Goal: Task Accomplishment & Management: Complete application form

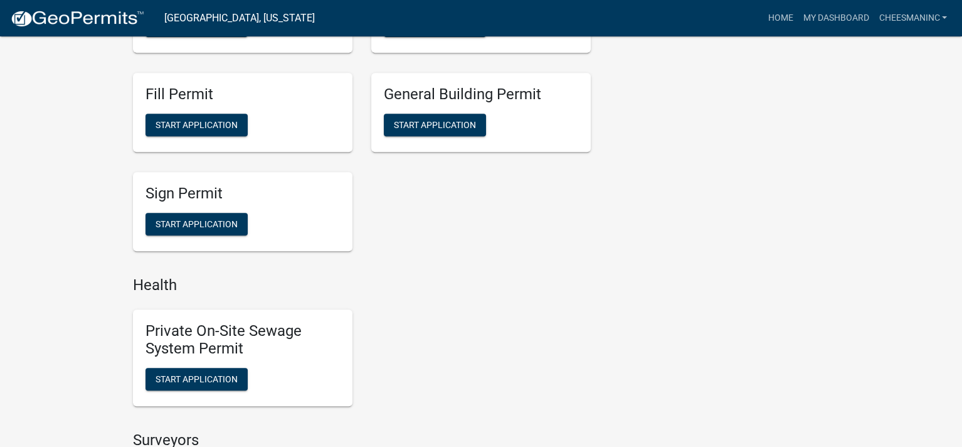
scroll to position [961, 0]
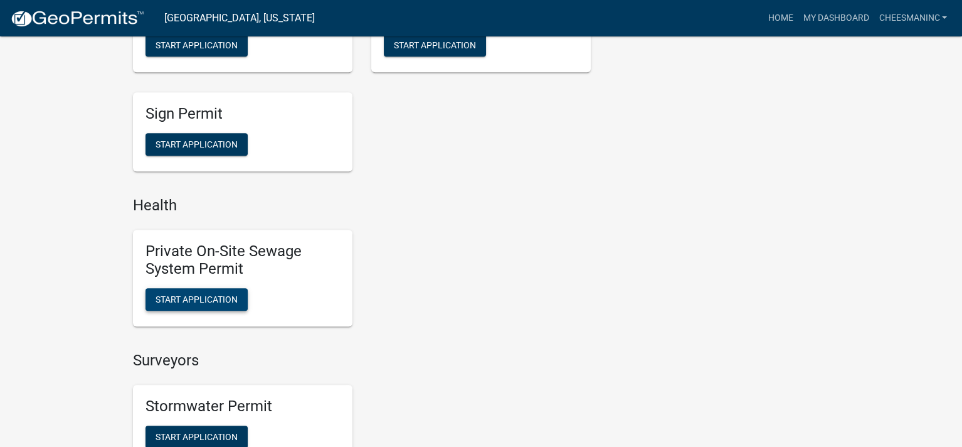
click at [209, 297] on span "Start Application" at bounding box center [197, 299] width 82 height 10
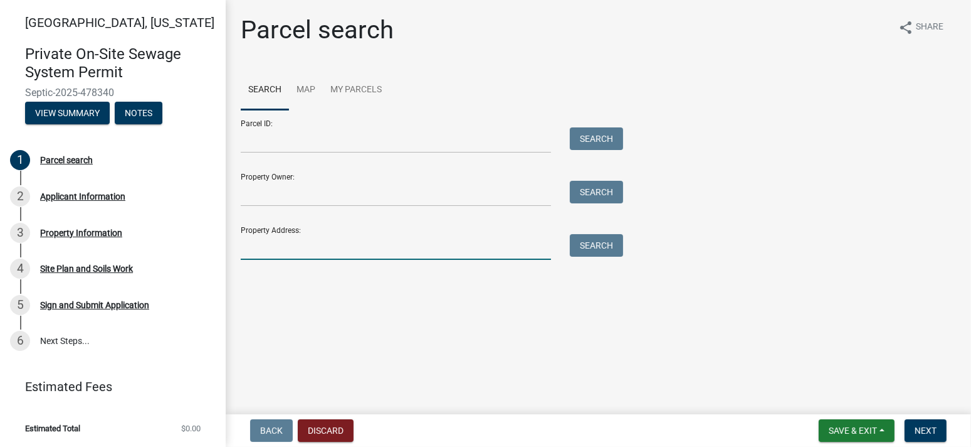
click at [294, 252] on input "Property Address:" at bounding box center [396, 247] width 310 height 26
type input "1551 [PERSON_NAME] way w"
click at [602, 245] on button "Search" at bounding box center [596, 245] width 53 height 23
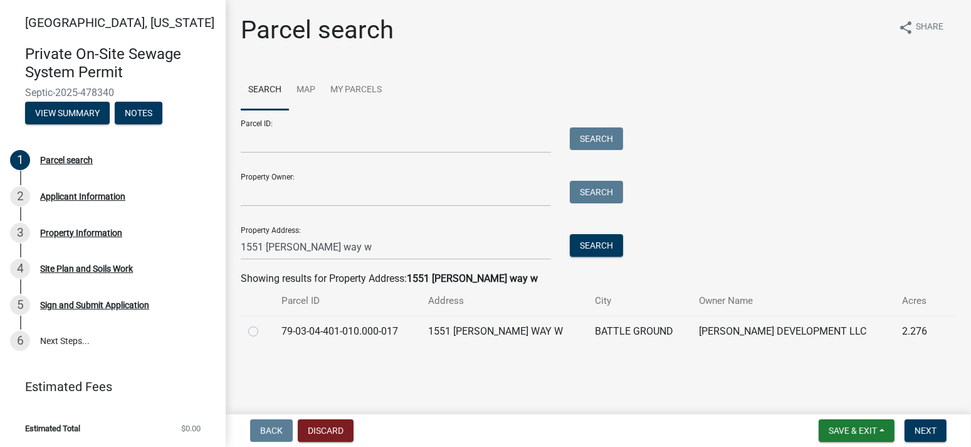
click at [263, 324] on label at bounding box center [263, 324] width 0 height 0
click at [263, 329] on input "radio" at bounding box center [267, 328] width 8 height 8
radio input "true"
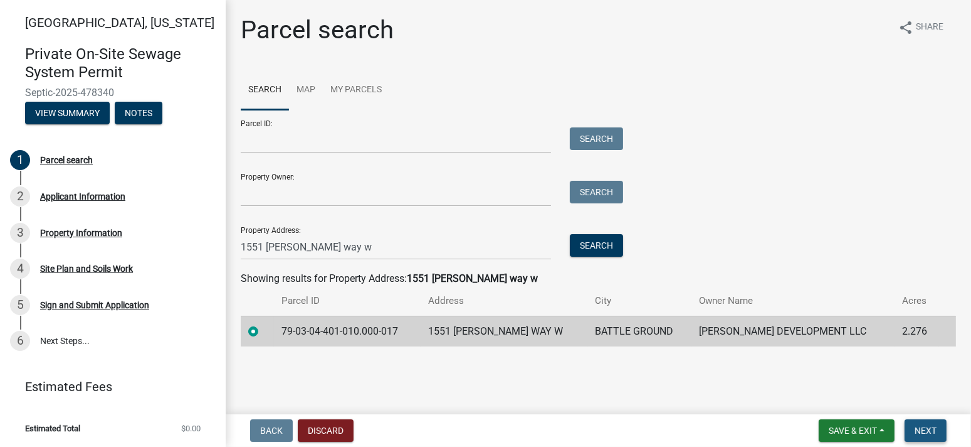
click at [926, 426] on span "Next" at bounding box center [926, 430] width 22 height 10
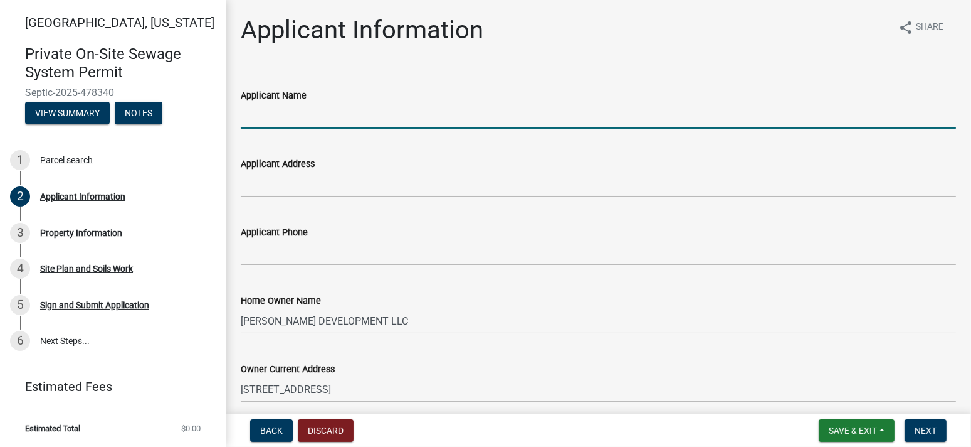
click at [299, 117] on input "Applicant Name" at bounding box center [599, 116] width 716 height 26
type input "[PERSON_NAME] Inc"
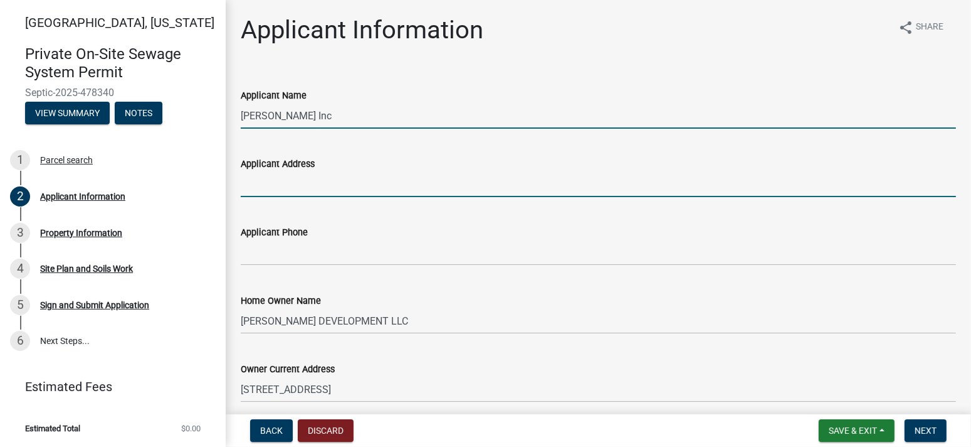
click at [310, 182] on input "Applicant Address" at bounding box center [599, 184] width 716 height 26
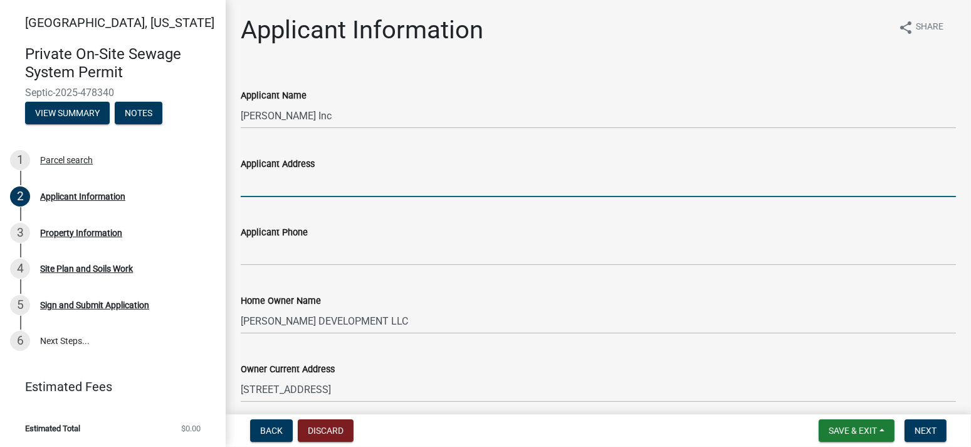
type input "PO Box 10"
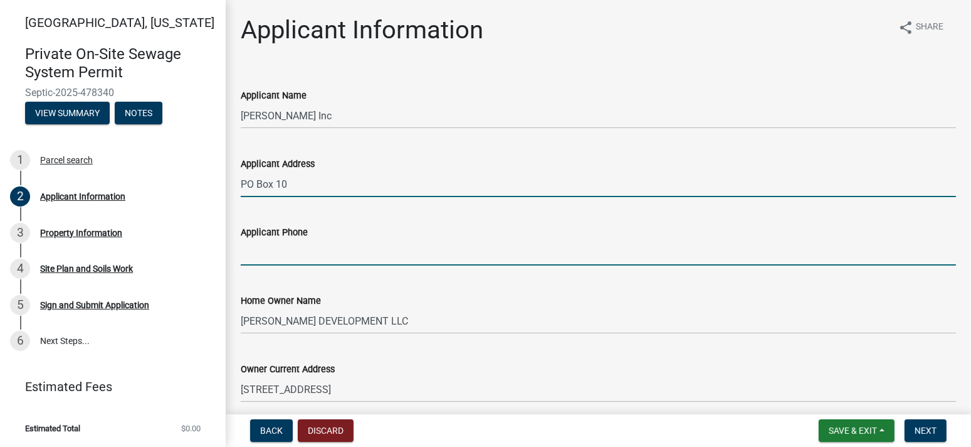
type input "7655722550"
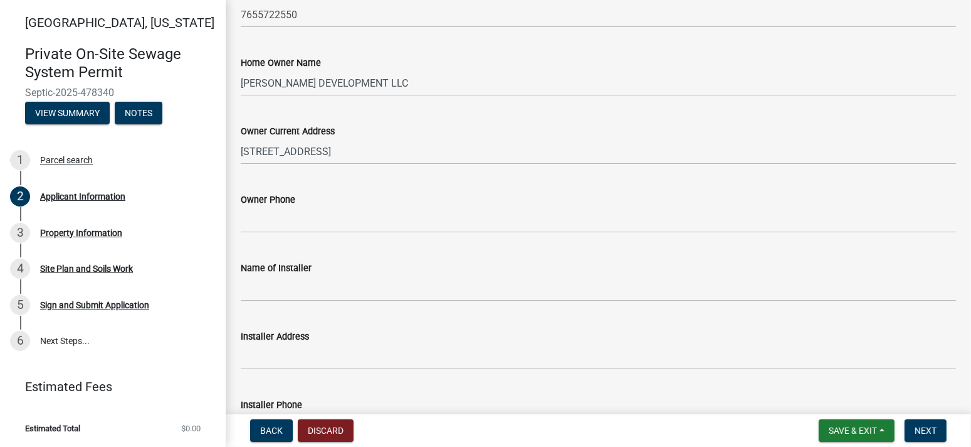
scroll to position [251, 0]
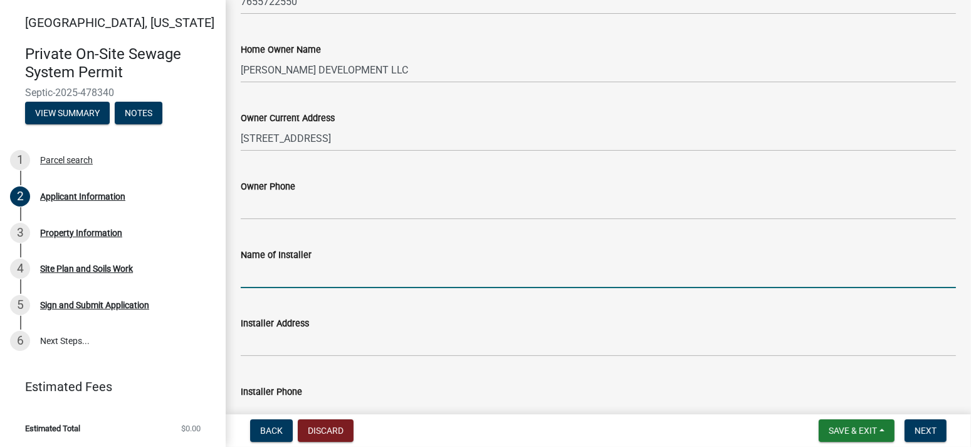
click at [292, 285] on input "Name of Installer" at bounding box center [599, 275] width 716 height 26
type input "[PERSON_NAME] Inc"
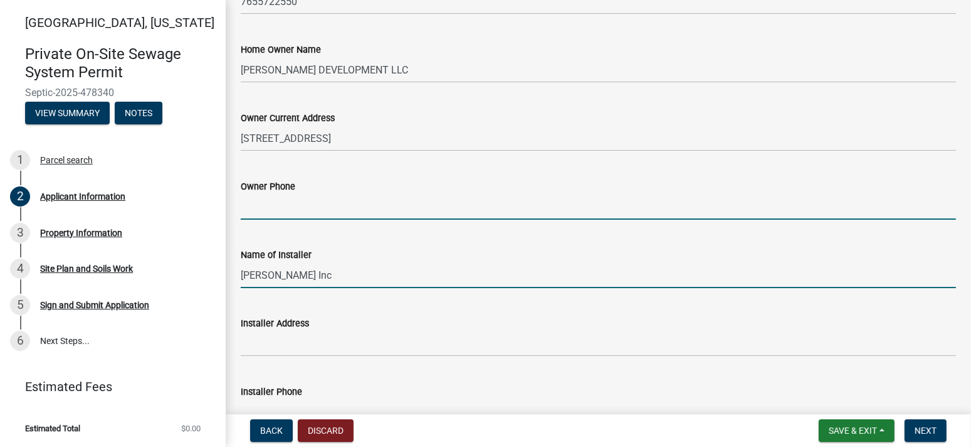
type input "7655722550"
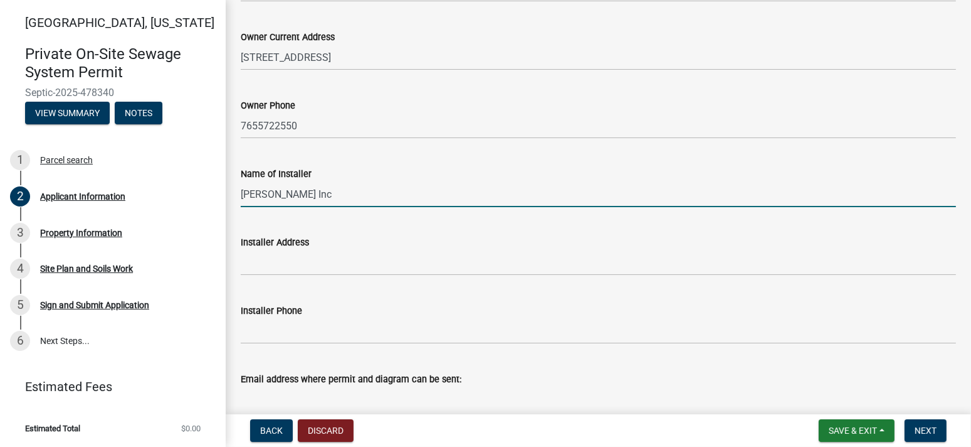
scroll to position [334, 0]
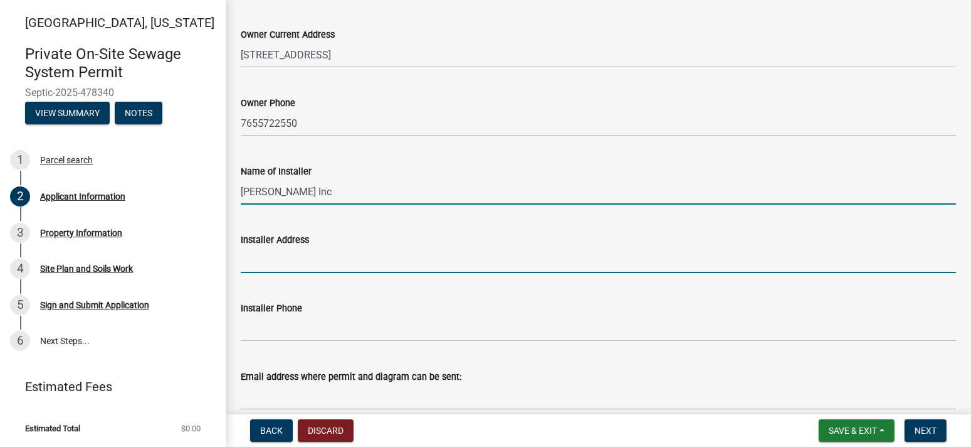
click at [330, 253] on input "Installer Address" at bounding box center [599, 260] width 716 height 26
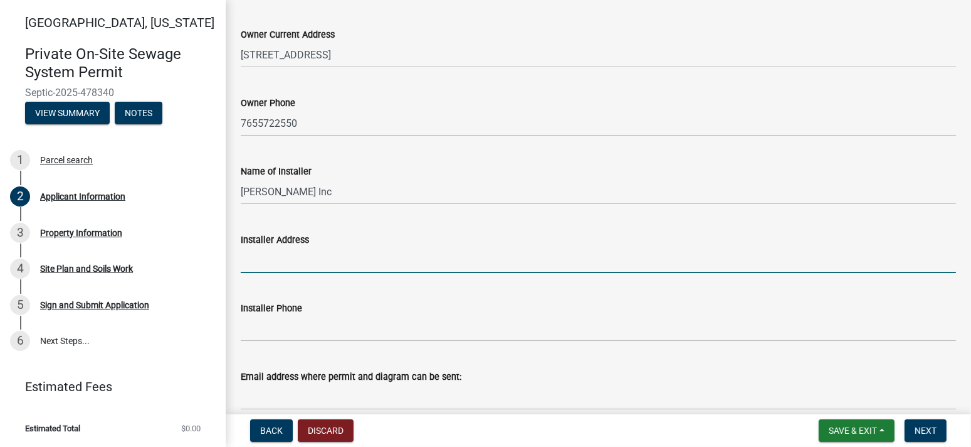
type input "PO Box 10"
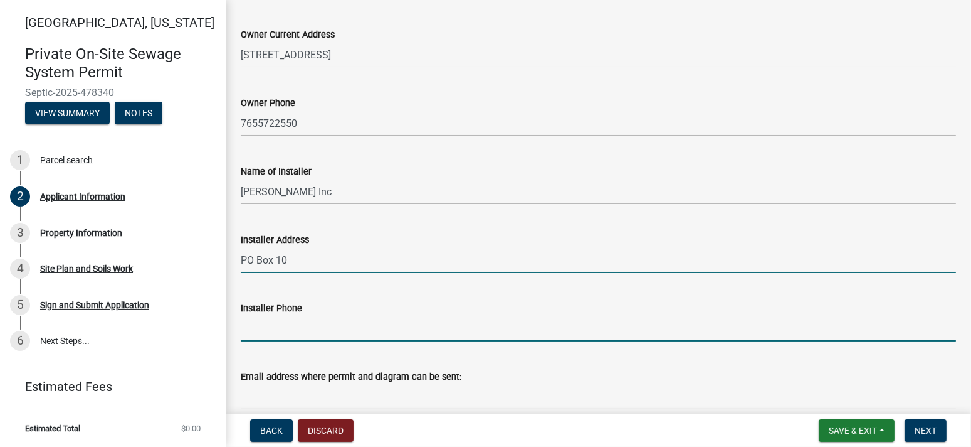
type input "7655722550"
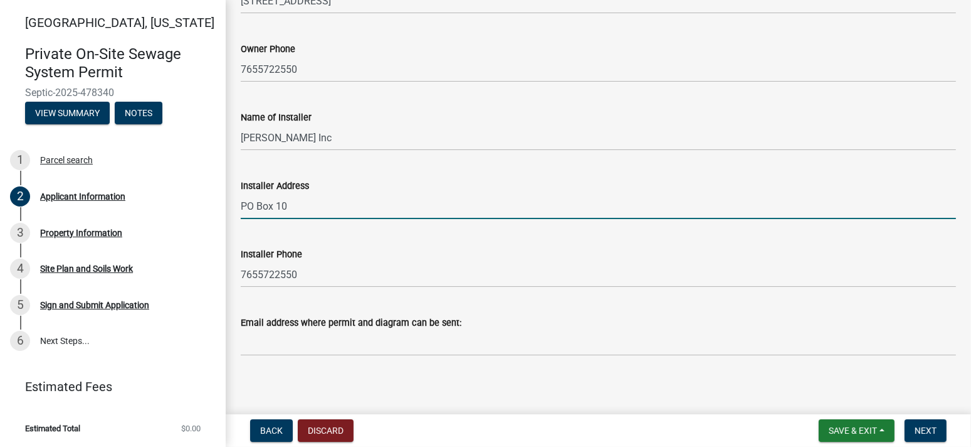
scroll to position [393, 0]
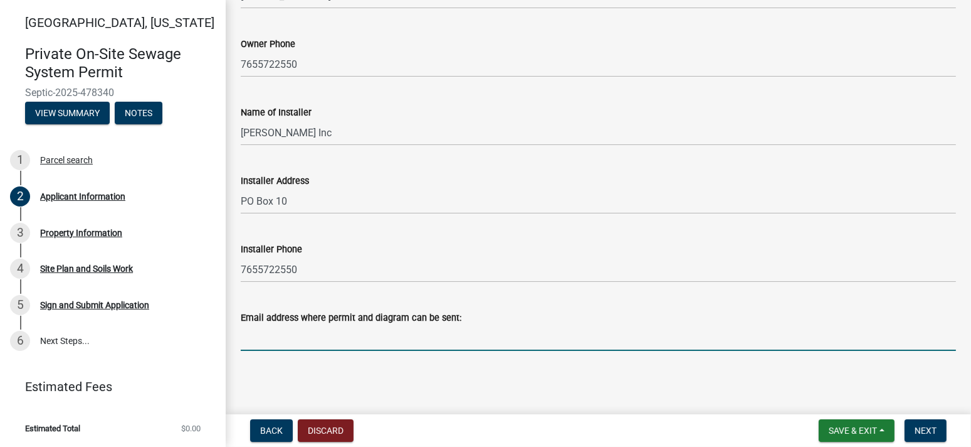
click at [287, 332] on input "Email address where permit and diagram can be sent:" at bounding box center [599, 338] width 716 height 26
type input "u"
type input "[EMAIL_ADDRESS][DOMAIN_NAME]"
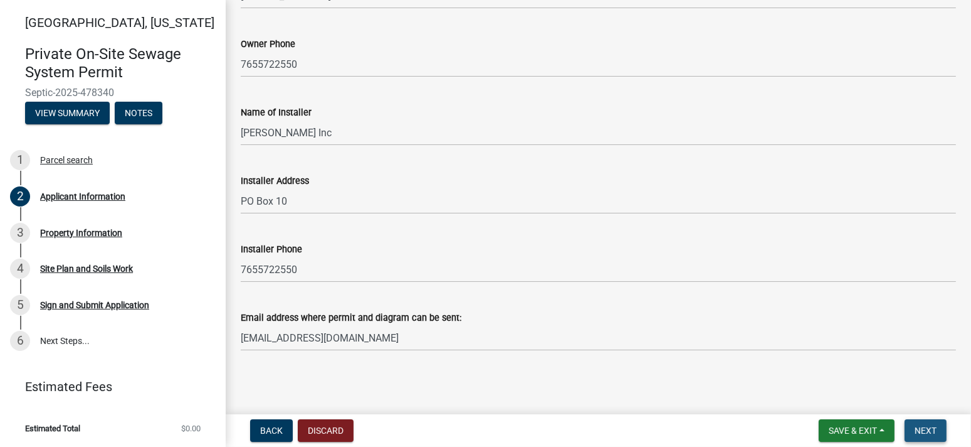
click at [924, 425] on span "Next" at bounding box center [926, 430] width 22 height 10
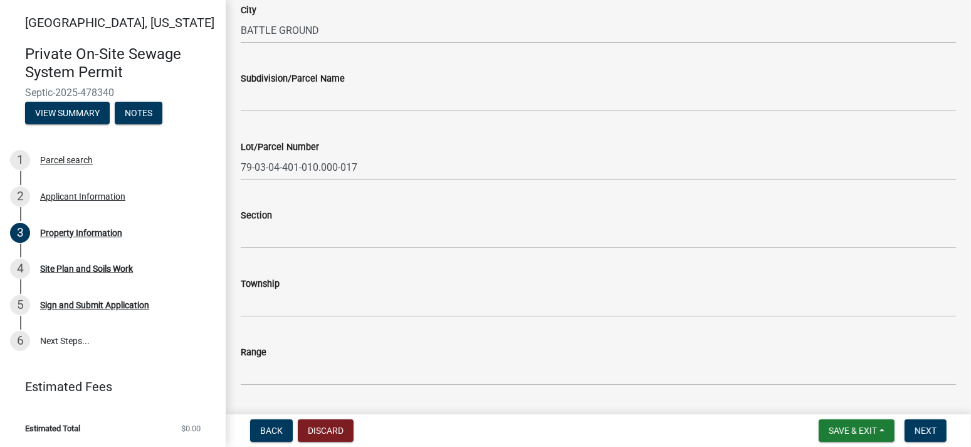
scroll to position [167, 0]
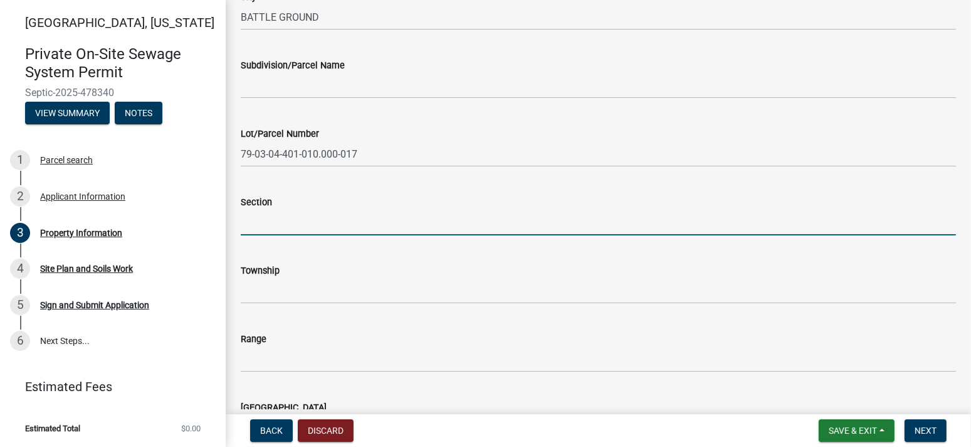
click at [280, 220] on input "Section" at bounding box center [599, 222] width 716 height 26
type input "4"
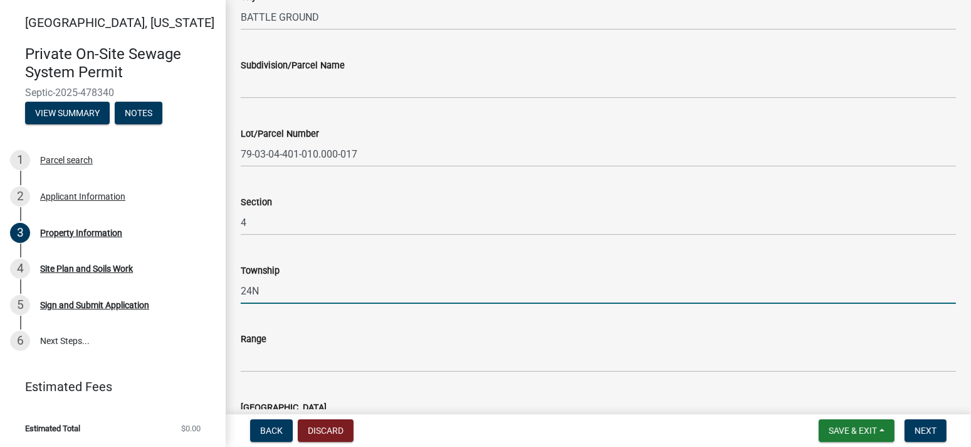
type input "24N"
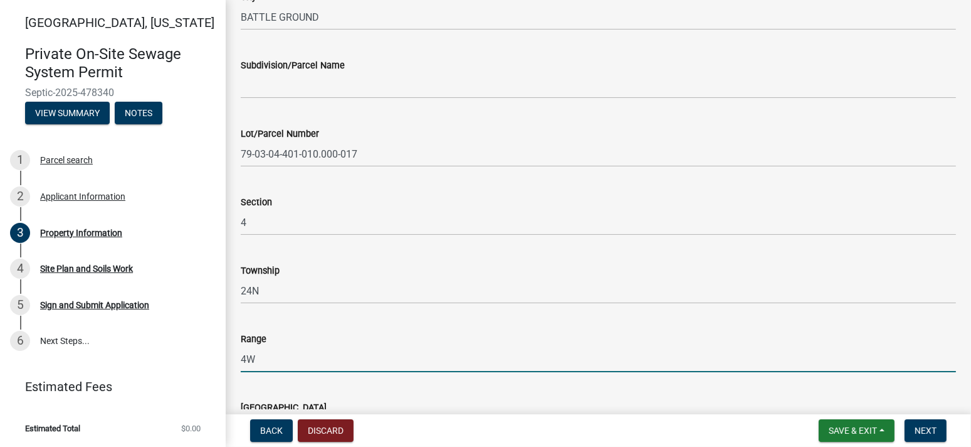
type input "4W"
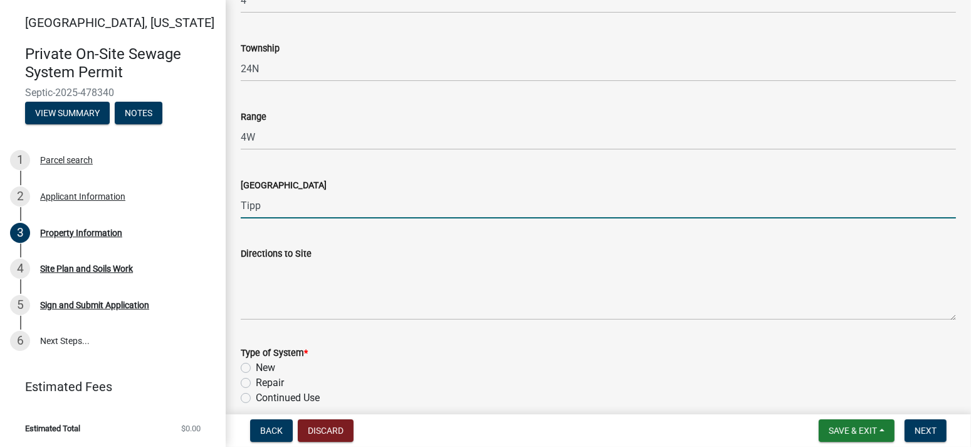
type input "Tippecanoe"
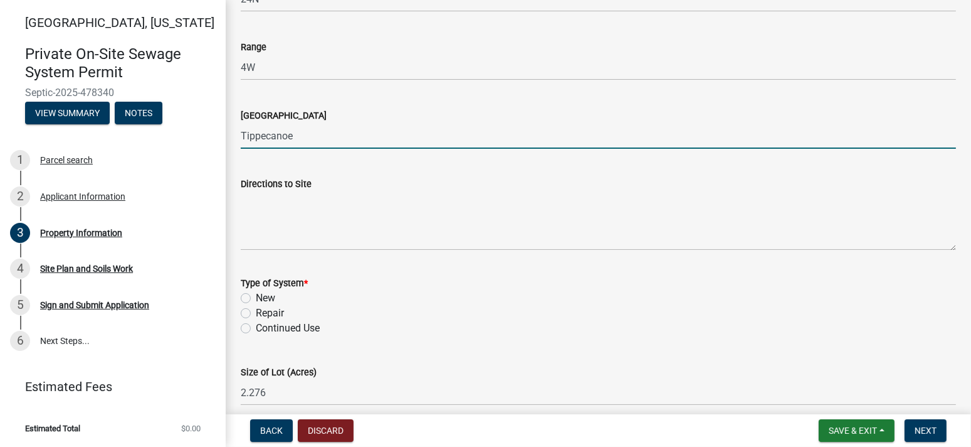
scroll to position [473, 0]
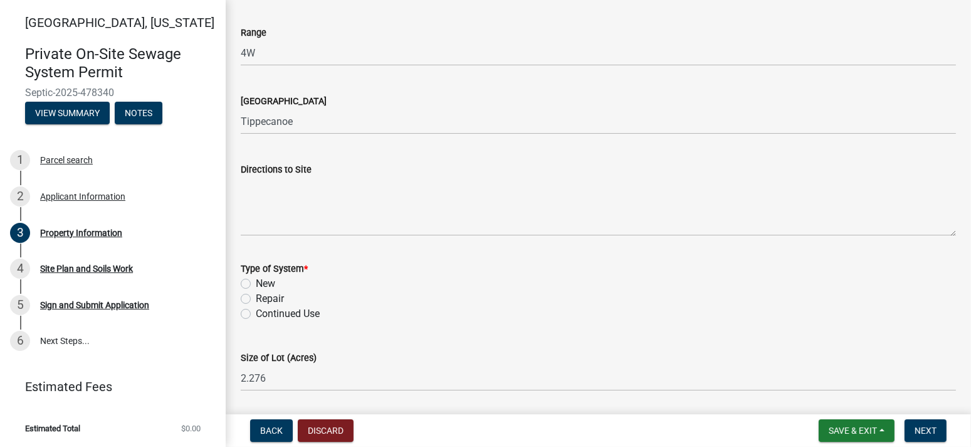
click at [256, 282] on label "New" at bounding box center [265, 283] width 19 height 15
click at [256, 282] on input "New" at bounding box center [260, 280] width 8 height 8
radio input "true"
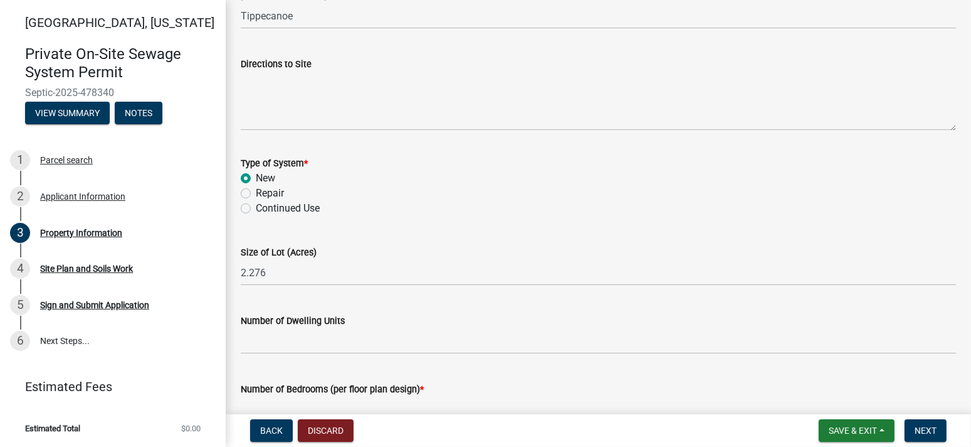
scroll to position [598, 0]
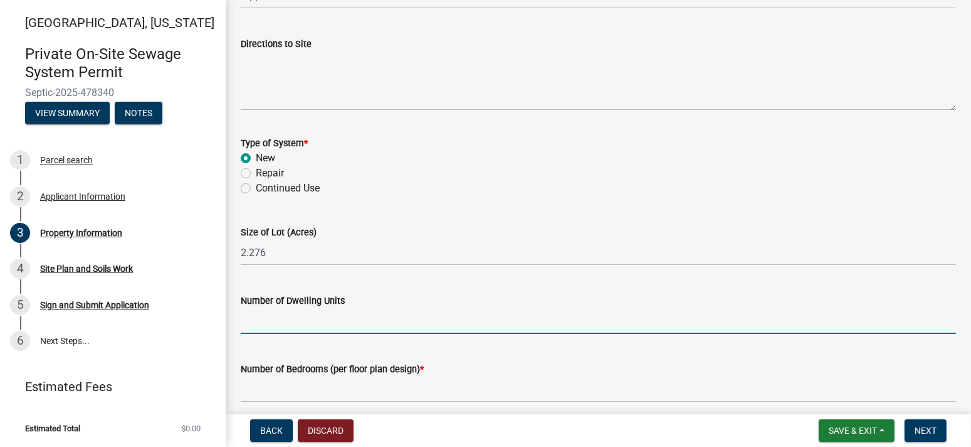
click at [334, 321] on input "Number of Dwelling Units" at bounding box center [599, 321] width 716 height 26
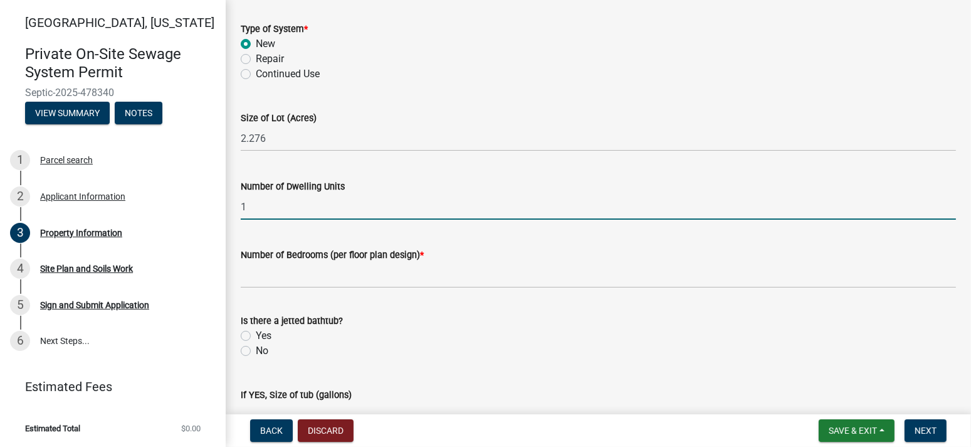
scroll to position [724, 0]
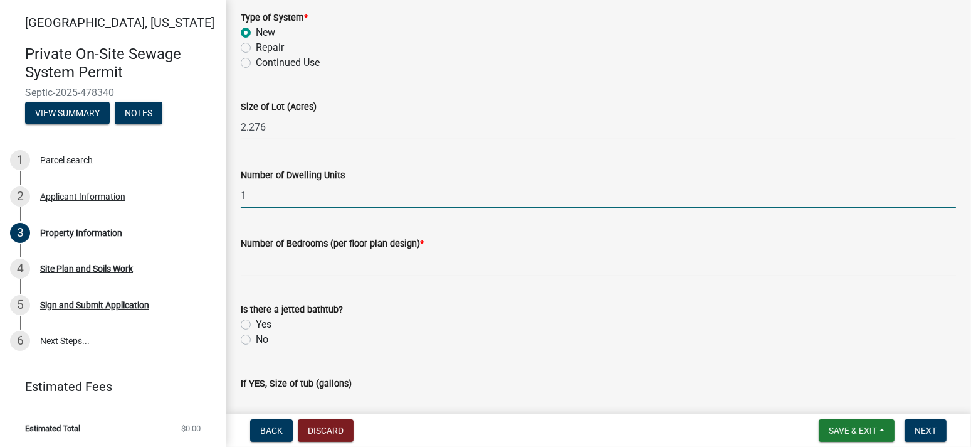
type input "1"
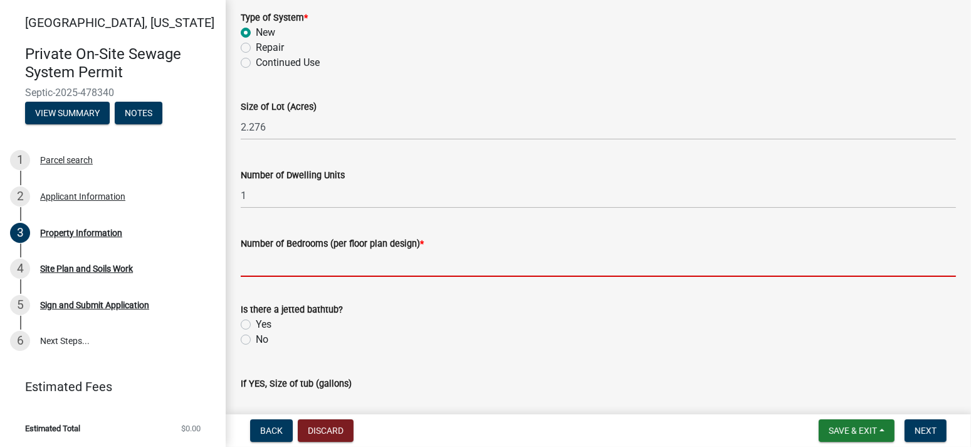
click at [296, 263] on input "Number of Bedrooms (per floor plan design) *" at bounding box center [599, 264] width 716 height 26
type input "5"
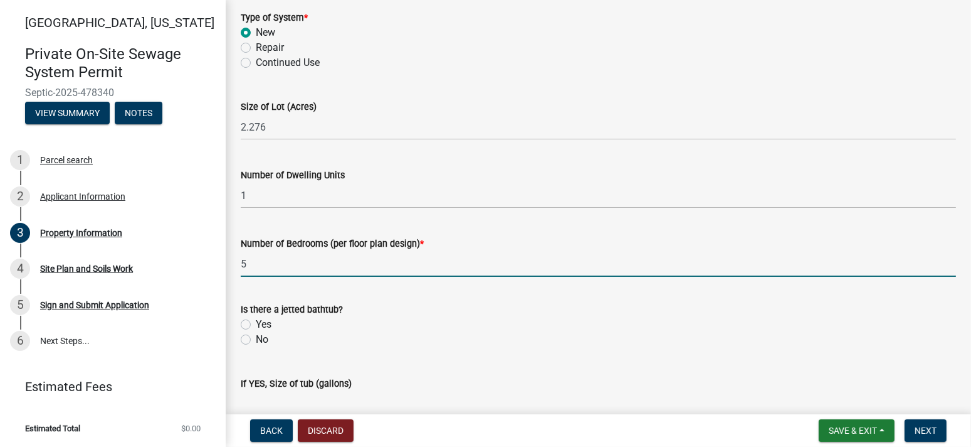
click at [256, 334] on label "No" at bounding box center [262, 339] width 13 height 15
click at [256, 334] on input "No" at bounding box center [260, 336] width 8 height 8
radio input "true"
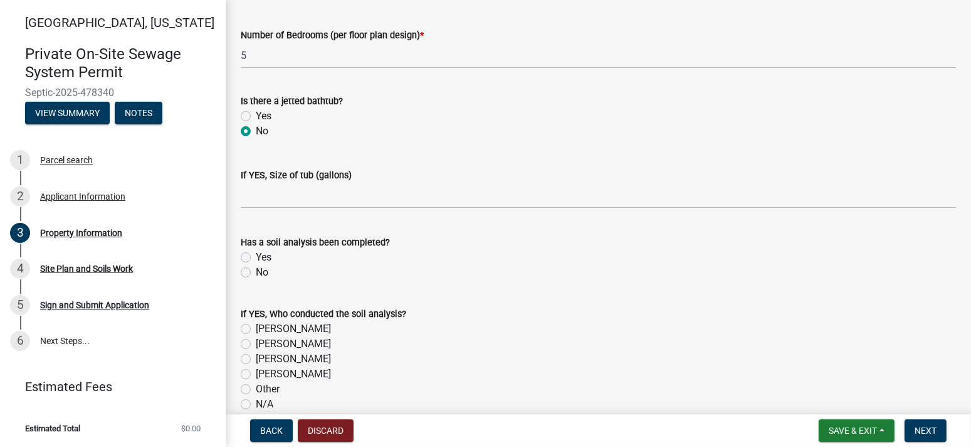
scroll to position [933, 0]
click at [256, 254] on label "Yes" at bounding box center [264, 256] width 16 height 15
click at [256, 254] on input "Yes" at bounding box center [260, 253] width 8 height 8
radio input "true"
drag, startPoint x: 243, startPoint y: 355, endPoint x: 252, endPoint y: 355, distance: 8.8
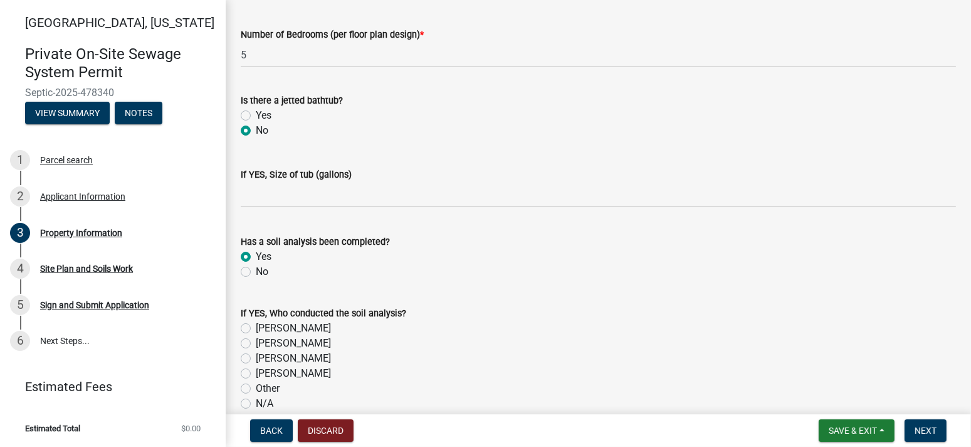
click at [256, 357] on label "[PERSON_NAME]" at bounding box center [293, 358] width 75 height 15
click at [256, 357] on input "[PERSON_NAME]" at bounding box center [260, 355] width 8 height 8
radio input "true"
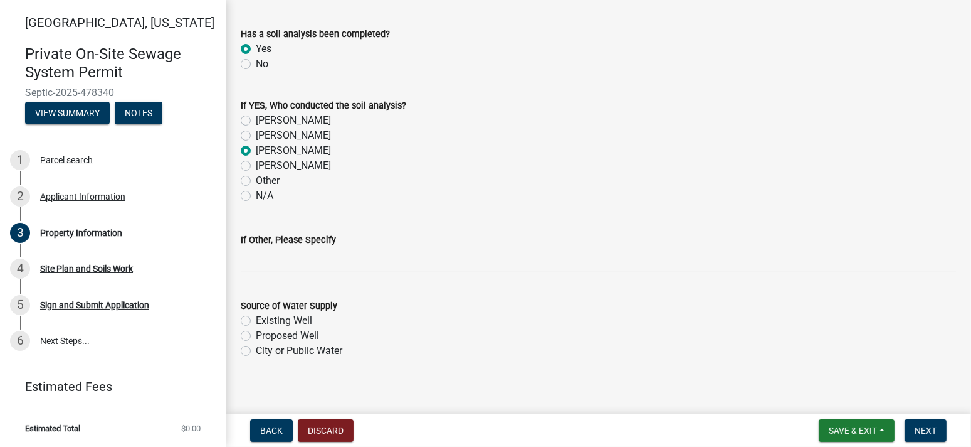
scroll to position [1141, 0]
click at [256, 336] on label "Proposed Well" at bounding box center [287, 334] width 63 height 15
click at [256, 335] on input "Proposed Well" at bounding box center [260, 331] width 8 height 8
radio input "true"
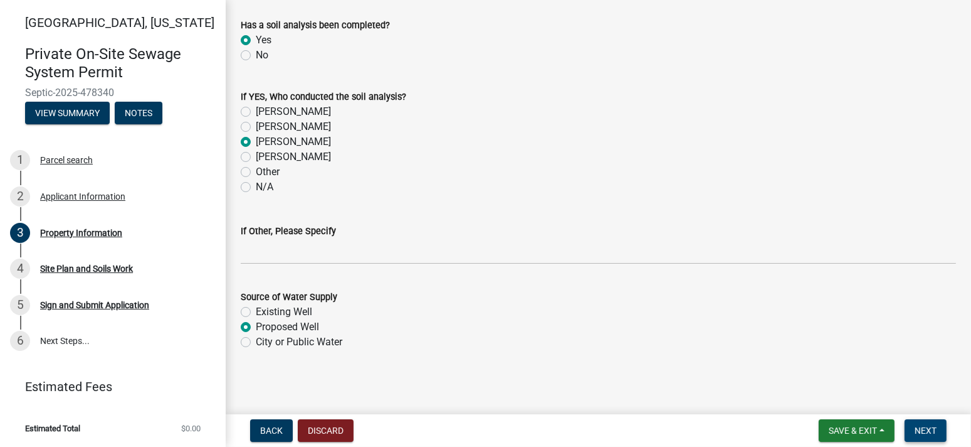
click at [931, 428] on span "Next" at bounding box center [926, 430] width 22 height 10
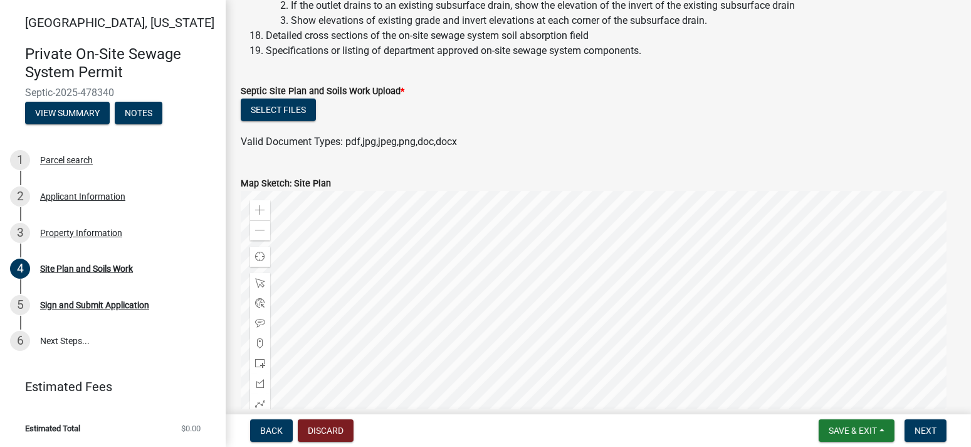
scroll to position [502, 0]
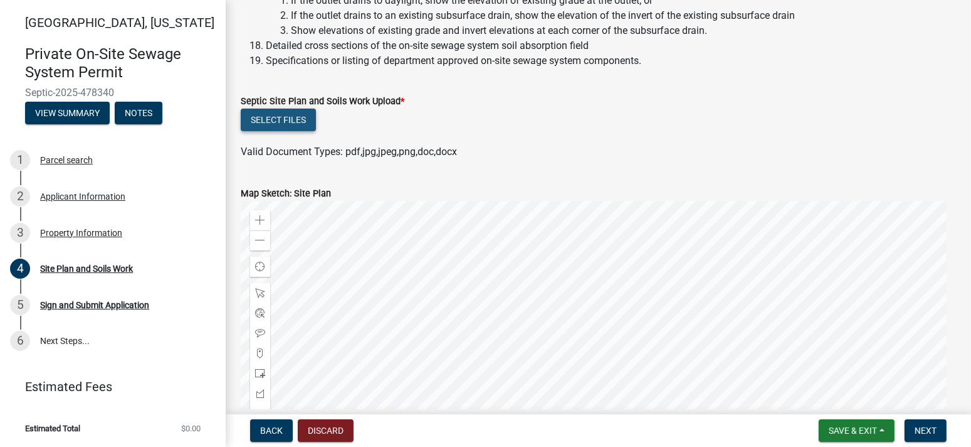
click at [279, 117] on button "Select files" at bounding box center [278, 119] width 75 height 23
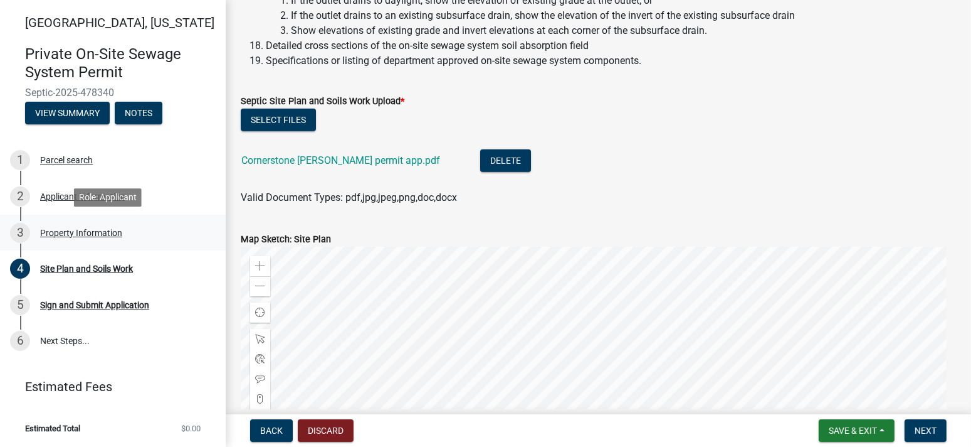
click at [78, 236] on div "Property Information" at bounding box center [81, 232] width 82 height 9
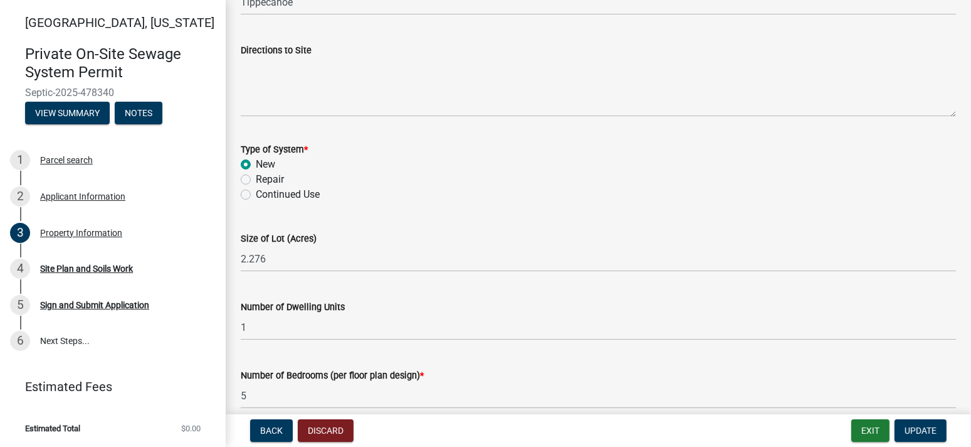
scroll to position [627, 0]
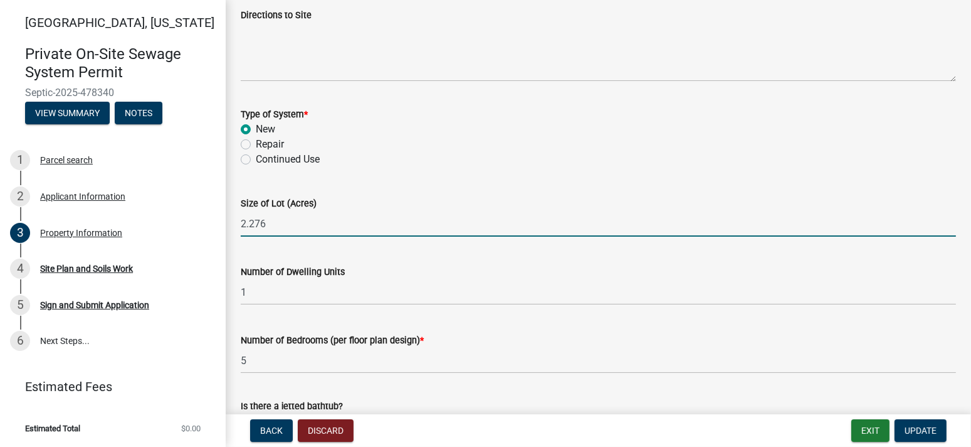
drag, startPoint x: 285, startPoint y: 220, endPoint x: 226, endPoint y: 223, distance: 58.4
click at [226, 223] on div "Property Information share Share Street Address [STREET_ADDRESS][PERSON_NAME] […" at bounding box center [599, 141] width 746 height 1506
type input "5"
click at [373, 204] on div "Size of Lot (Acres)" at bounding box center [599, 203] width 716 height 15
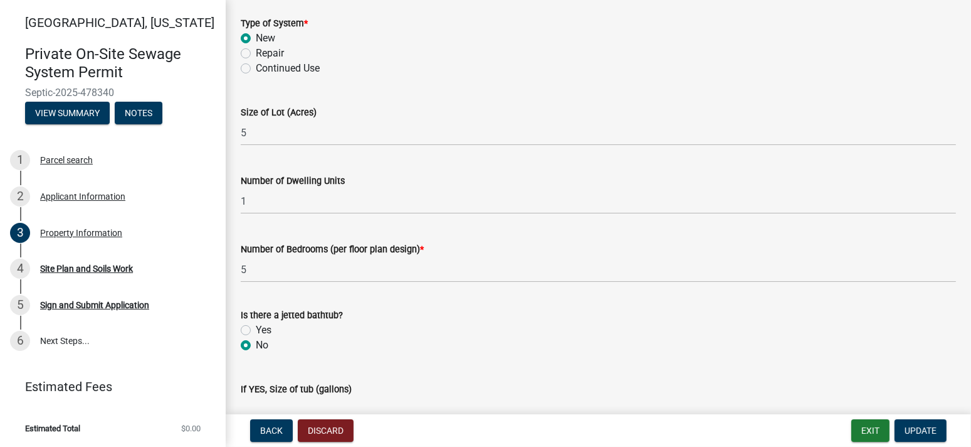
scroll to position [753, 0]
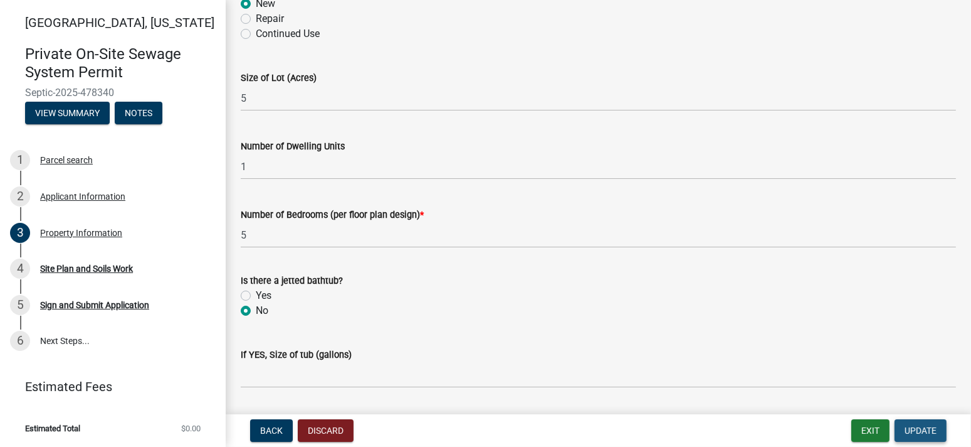
click at [936, 431] on span "Update" at bounding box center [921, 430] width 32 height 10
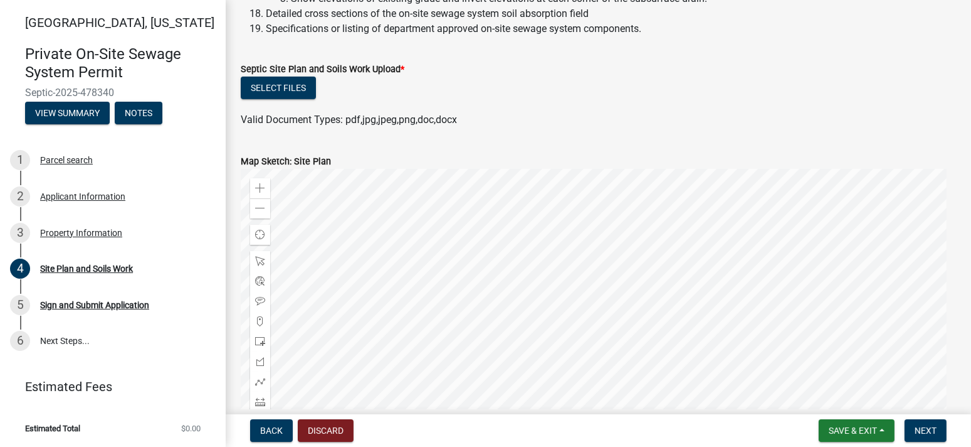
scroll to position [458, 0]
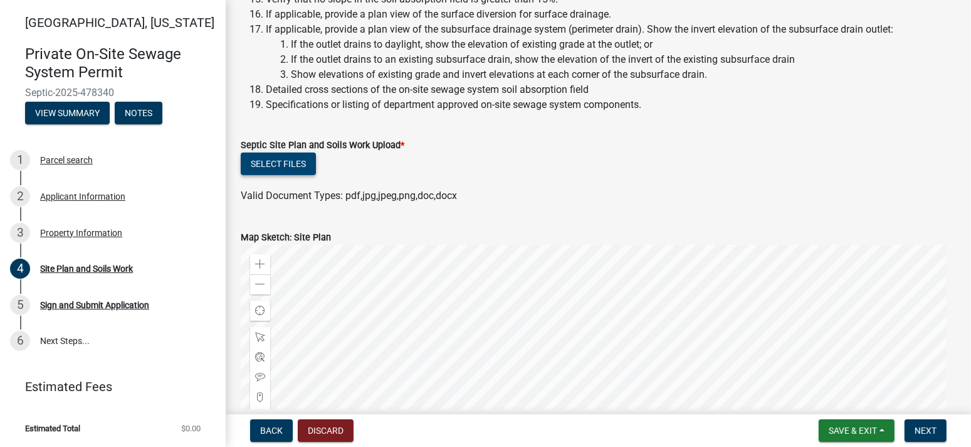
click at [285, 162] on button "Select files" at bounding box center [278, 163] width 75 height 23
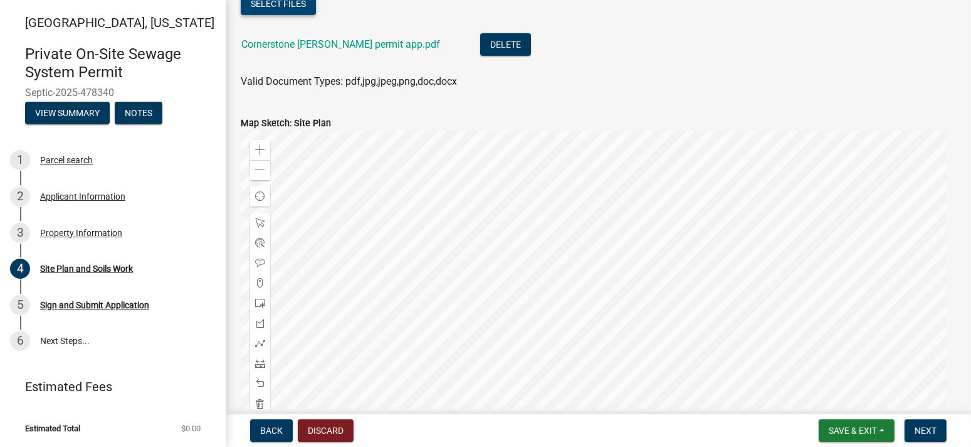
scroll to position [625, 0]
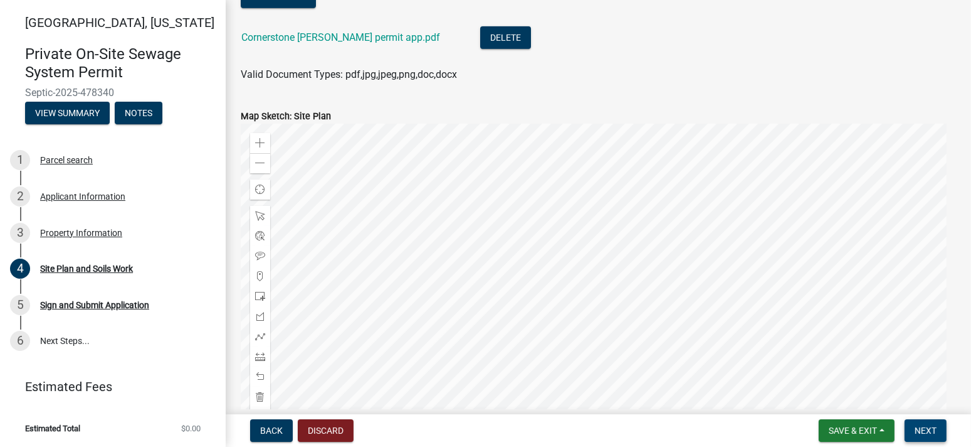
click at [919, 426] on span "Next" at bounding box center [926, 430] width 22 height 10
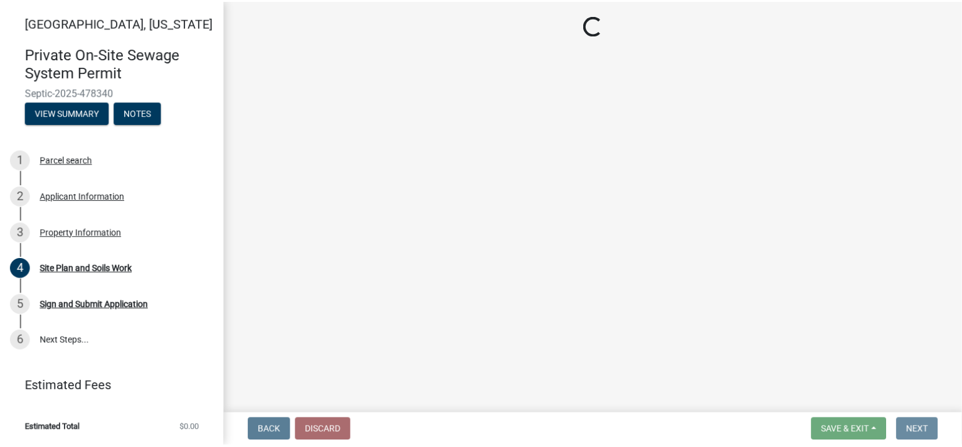
scroll to position [0, 0]
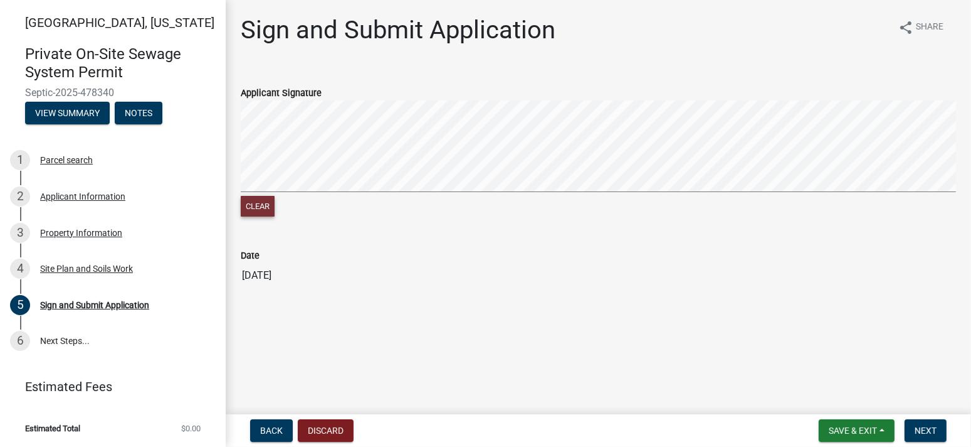
click at [256, 204] on button "Clear" at bounding box center [258, 206] width 34 height 21
click at [924, 427] on span "Next" at bounding box center [926, 430] width 22 height 10
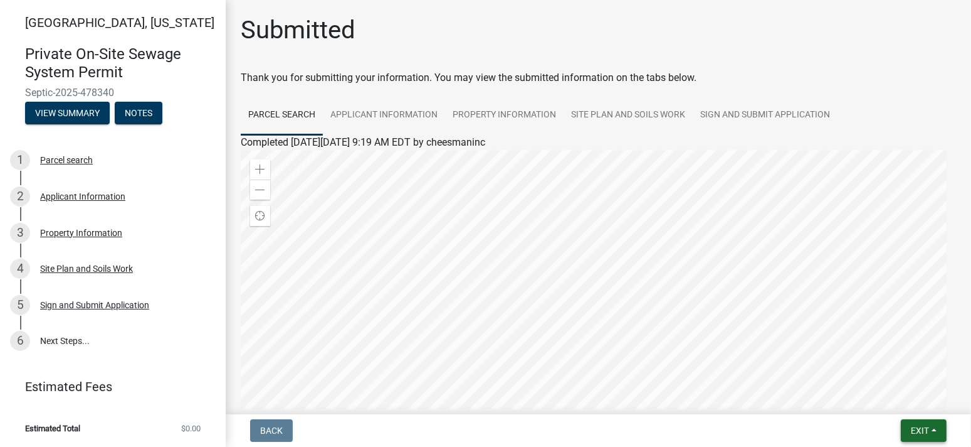
click at [940, 428] on button "Exit" at bounding box center [924, 430] width 46 height 23
click at [909, 397] on button "Save & Exit" at bounding box center [896, 398] width 100 height 30
